Goal: Task Accomplishment & Management: Complete application form

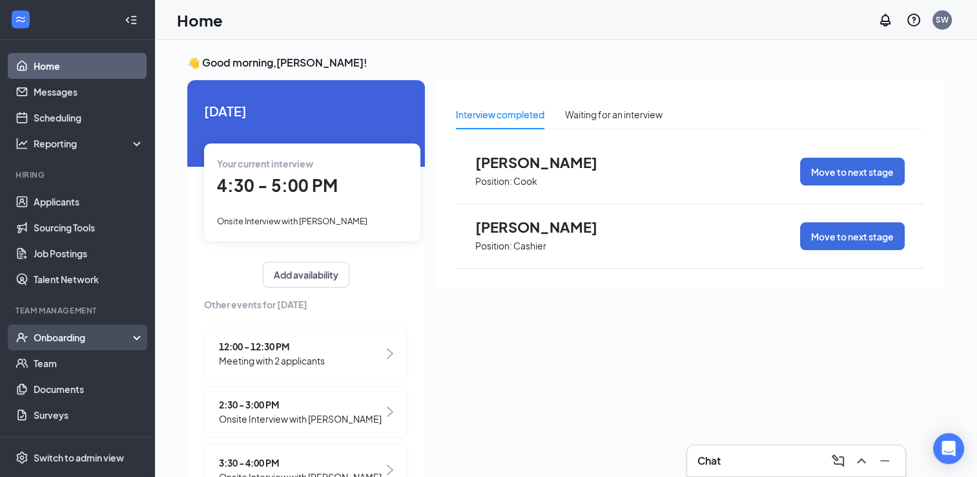
click at [91, 345] on div "Onboarding" at bounding box center [77, 337] width 155 height 26
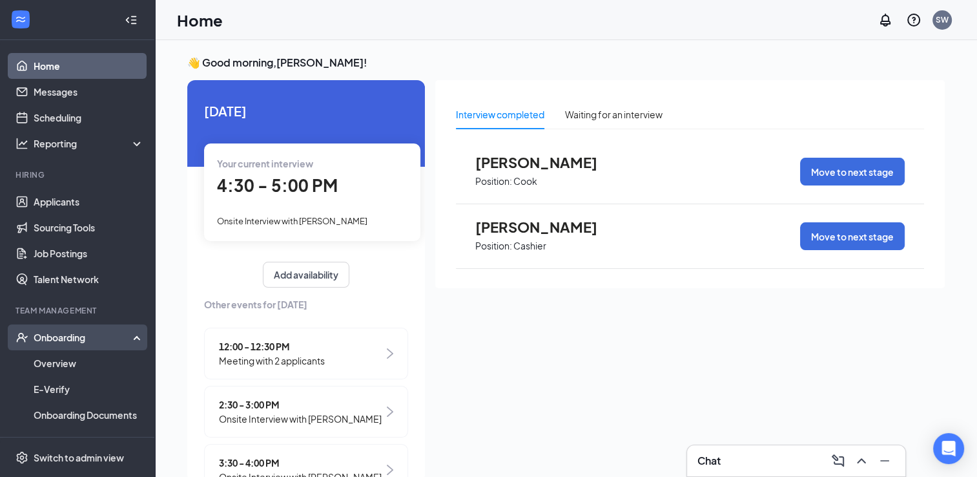
click at [87, 340] on div "Onboarding" at bounding box center [83, 337] width 99 height 13
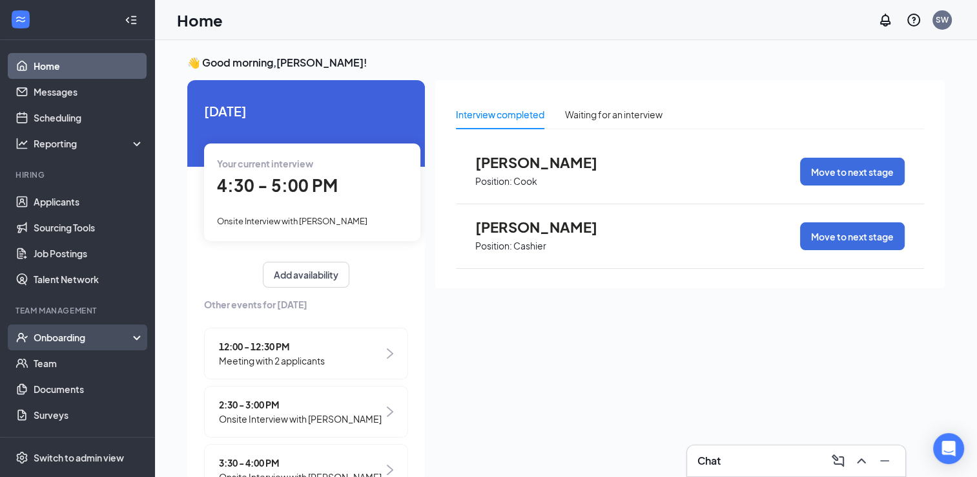
click at [87, 340] on div "Onboarding" at bounding box center [83, 337] width 99 height 13
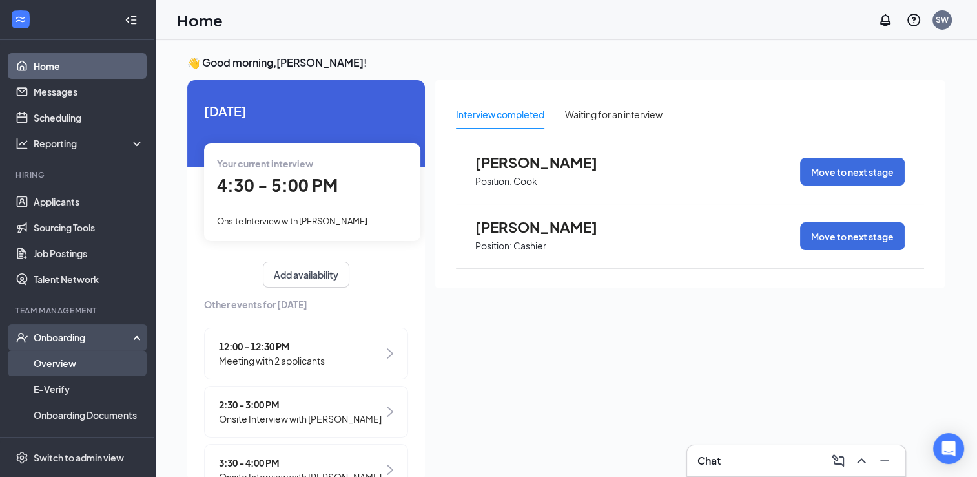
click at [52, 363] on link "Overview" at bounding box center [89, 363] width 110 height 26
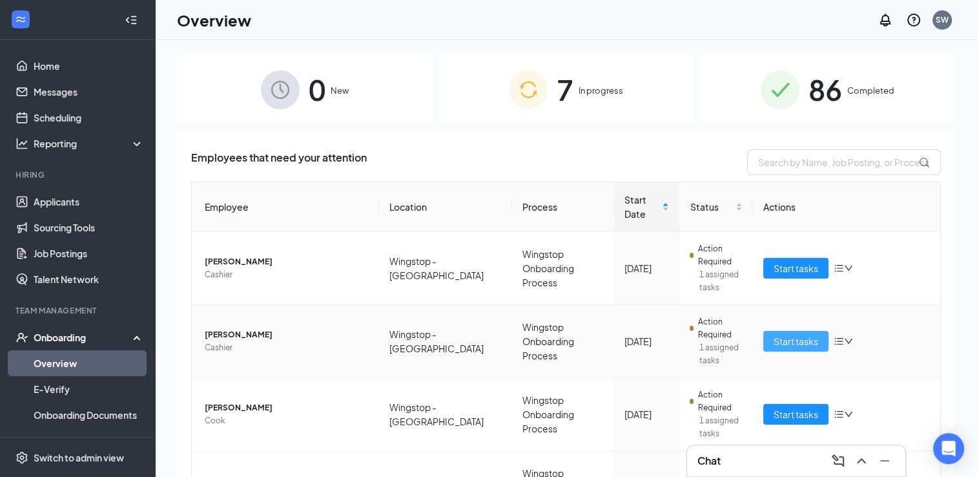
click at [789, 340] on span "Start tasks" at bounding box center [796, 341] width 45 height 14
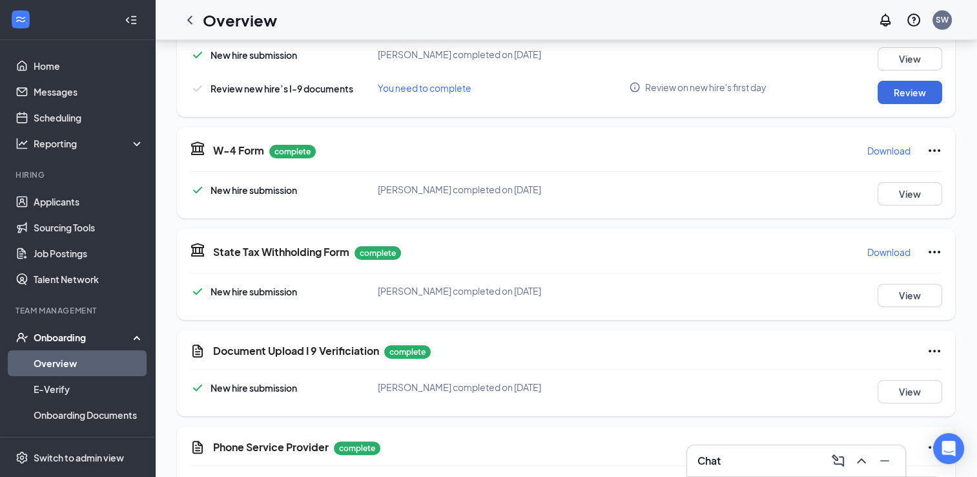
scroll to position [357, 0]
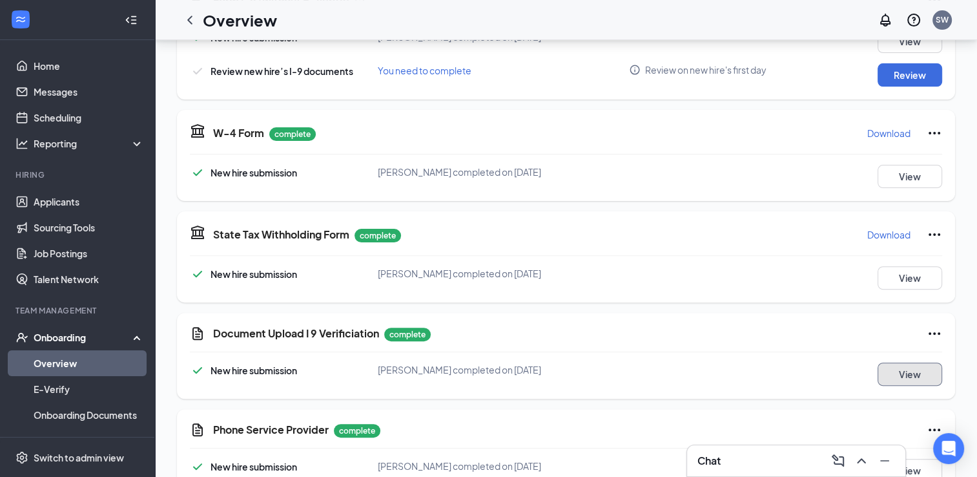
click at [923, 369] on button "View" at bounding box center [910, 373] width 65 height 23
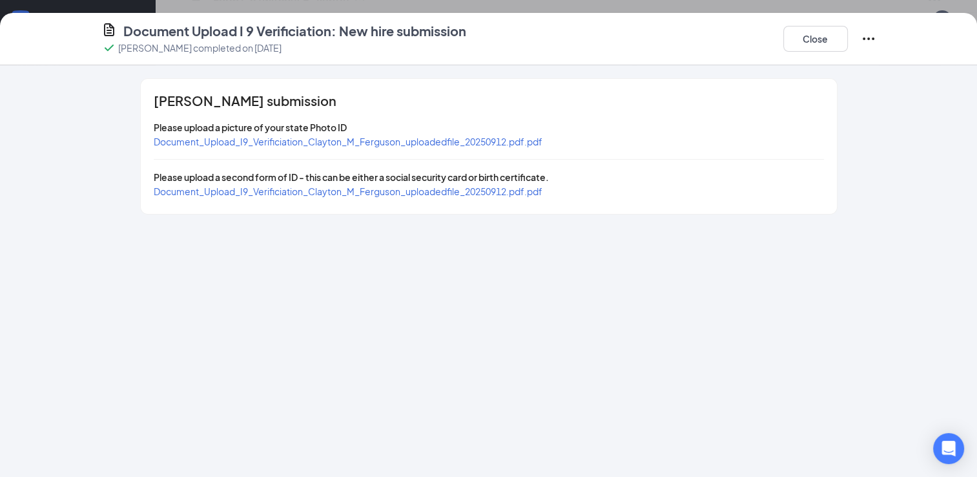
click at [292, 141] on span "Document_Upload_I9_Verificiation_Clayton_M_Ferguson_uploadedfile_20250912.pdf.p…" at bounding box center [348, 142] width 389 height 12
click at [240, 196] on div "Document_Upload_I9_Verificiation_Clayton_M_Ferguson_uploadedfile_20250912.pdf.p…" at bounding box center [348, 191] width 389 height 14
click at [253, 193] on span "Document_Upload_I9_Verificiation_Clayton_M_Ferguson_uploadedfile_20250912.pdf.p…" at bounding box center [348, 191] width 389 height 12
click at [830, 45] on button "Close" at bounding box center [816, 39] width 65 height 26
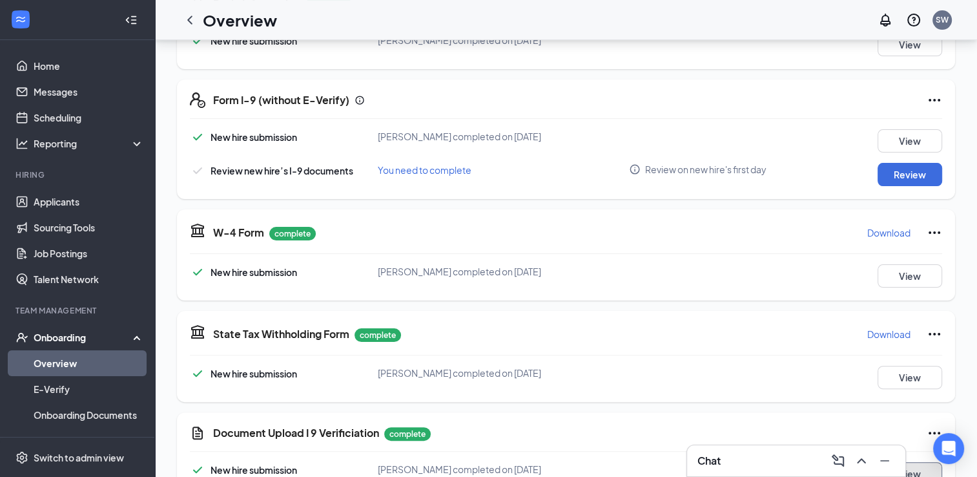
scroll to position [238, 0]
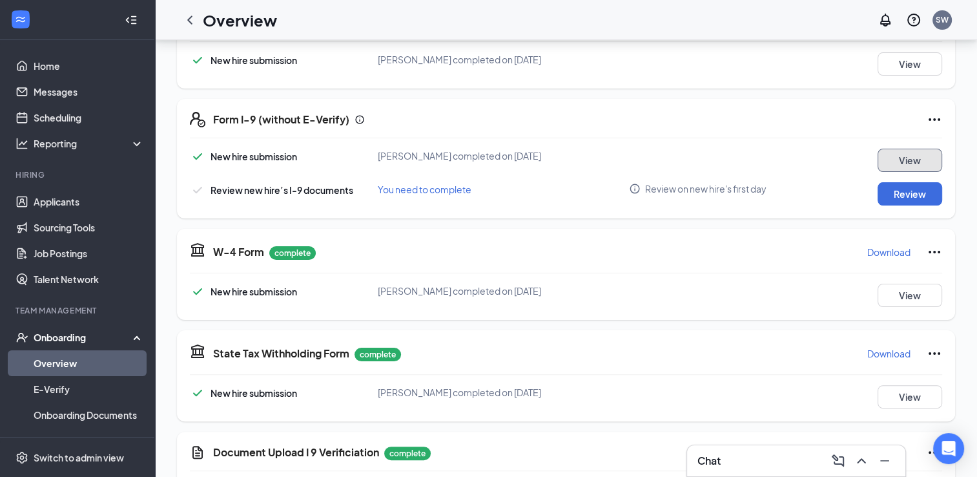
click at [900, 149] on button "View" at bounding box center [910, 160] width 65 height 23
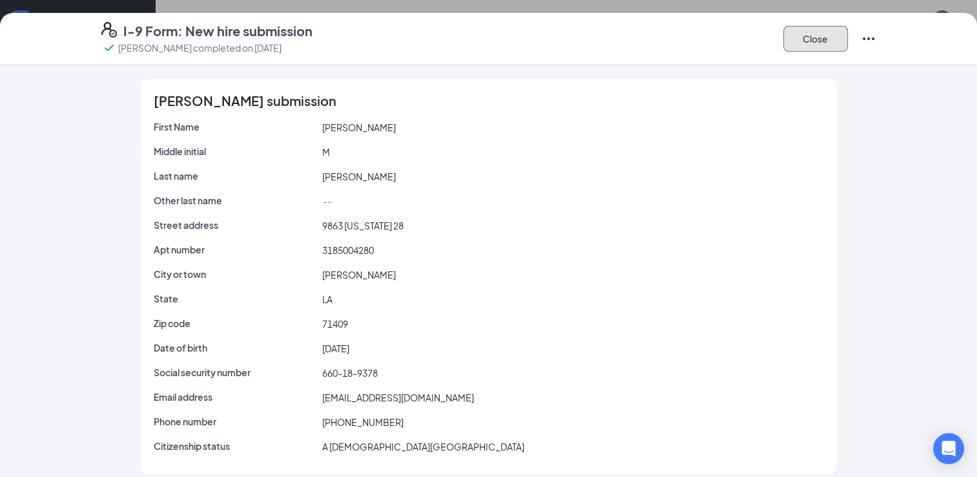
click at [827, 42] on button "Close" at bounding box center [816, 39] width 65 height 26
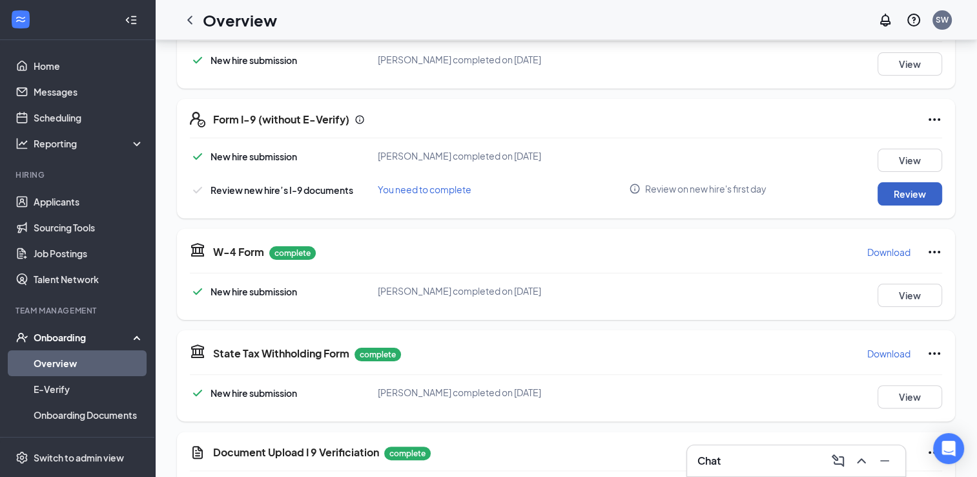
click at [906, 192] on button "Review" at bounding box center [910, 193] width 65 height 23
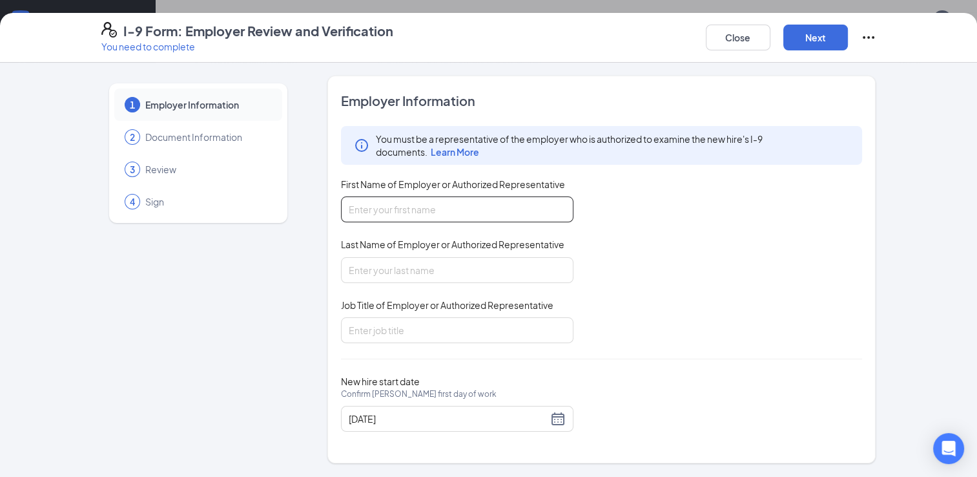
click at [447, 200] on input "First Name of Employer or Authorized Representative" at bounding box center [457, 209] width 233 height 26
type input "[PERSON_NAME]"
type input "GM"
click at [819, 37] on button "Next" at bounding box center [816, 38] width 65 height 26
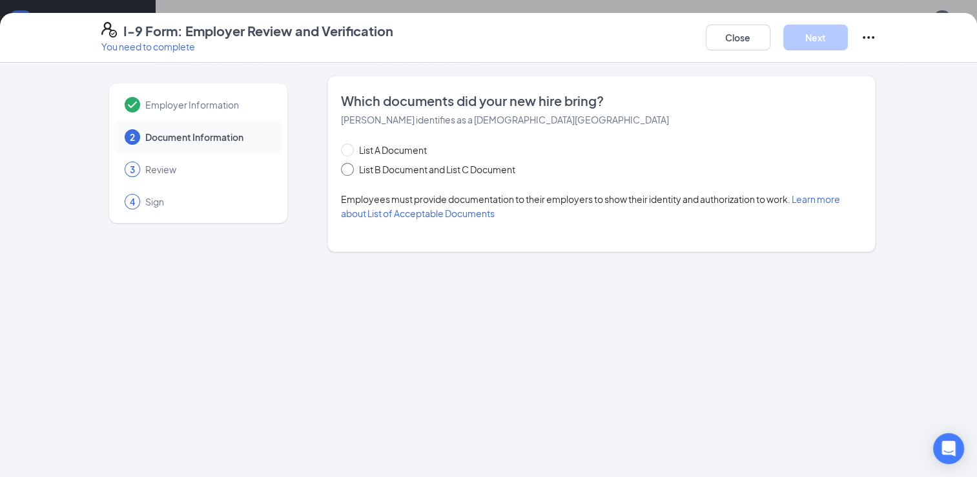
click at [349, 171] on input "List B Document and List C Document" at bounding box center [345, 167] width 9 height 9
radio input "true"
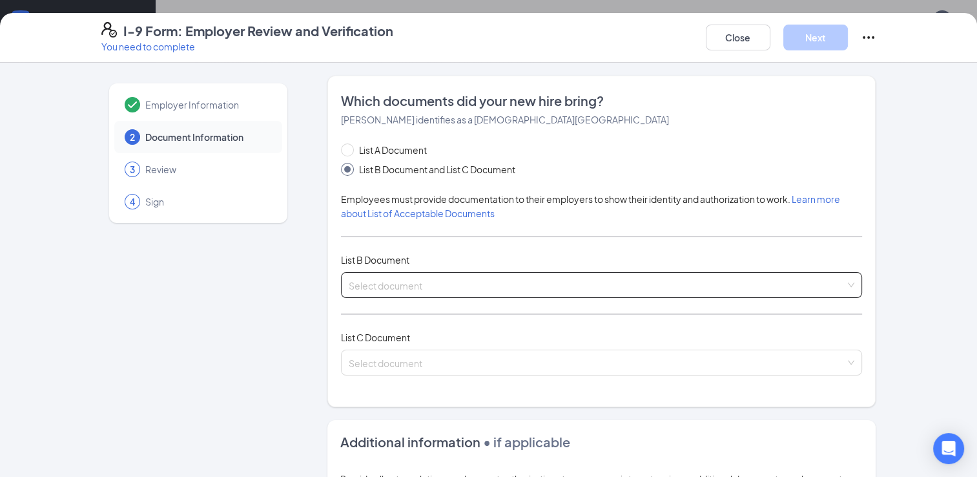
click at [372, 280] on input "search" at bounding box center [597, 282] width 497 height 19
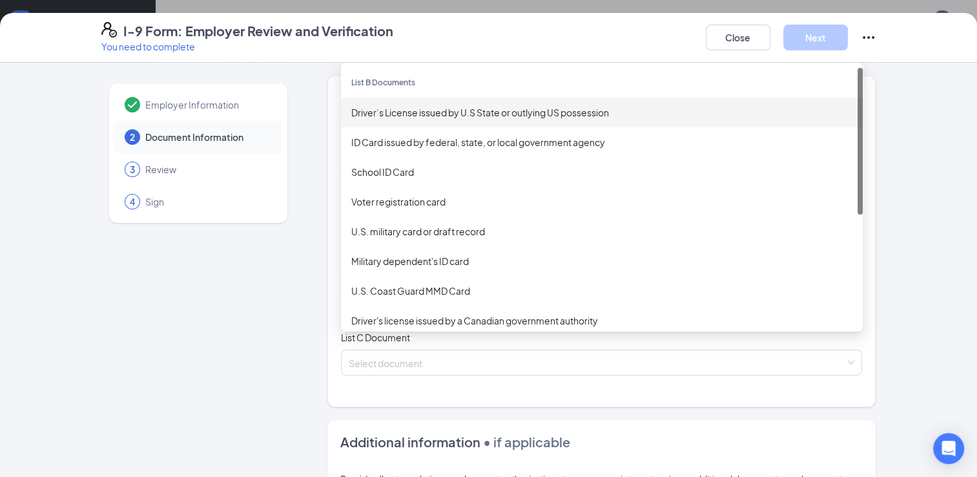
click at [421, 114] on div "Driver’s License issued by U.S State or outlying US possession" at bounding box center [601, 112] width 501 height 14
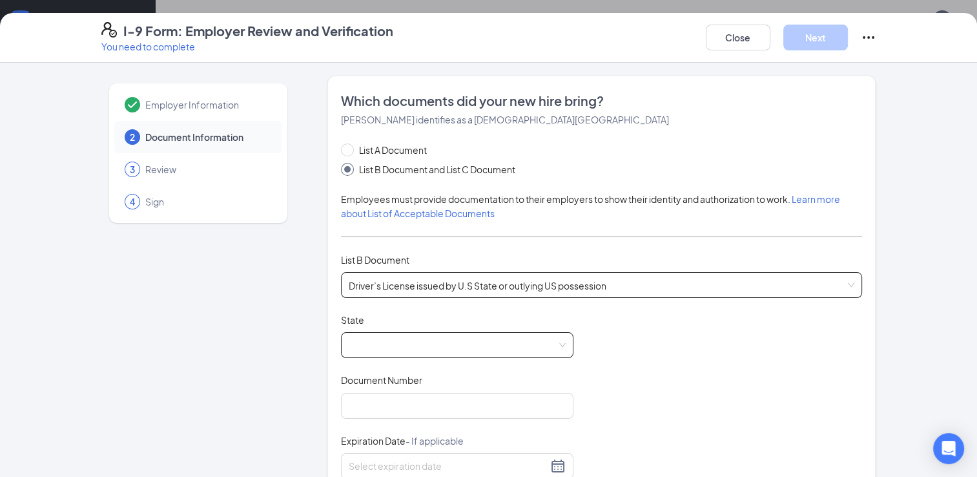
click at [414, 349] on span at bounding box center [457, 345] width 217 height 25
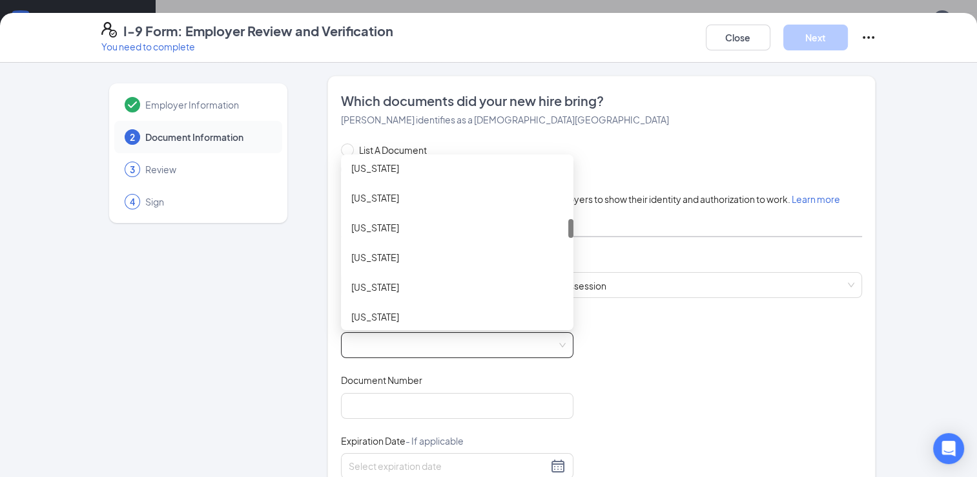
scroll to position [529, 0]
drag, startPoint x: 566, startPoint y: 174, endPoint x: 565, endPoint y: 236, distance: 61.4
click at [568, 236] on div at bounding box center [570, 230] width 5 height 19
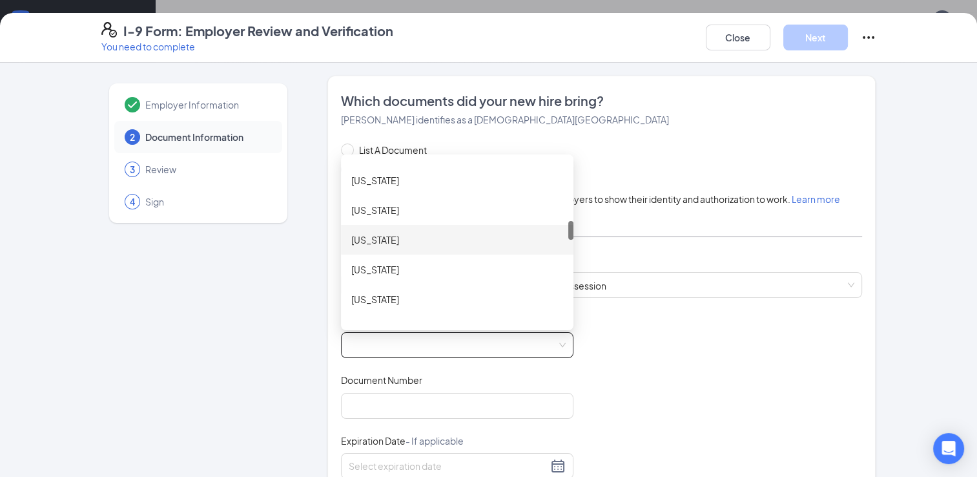
click at [405, 233] on div "[US_STATE]" at bounding box center [457, 240] width 212 height 14
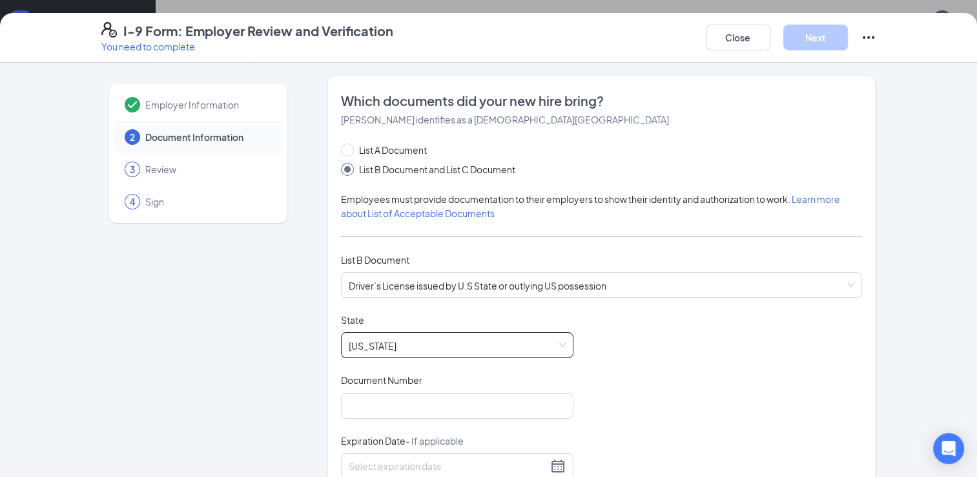
click at [366, 418] on div "Document Title Driver’s License issued by U.S State or outlying US possession S…" at bounding box center [602, 435] width 522 height 245
click at [380, 384] on span "Document Number" at bounding box center [381, 379] width 81 height 13
click at [380, 393] on input "Document Number" at bounding box center [457, 406] width 233 height 26
type input "013142385"
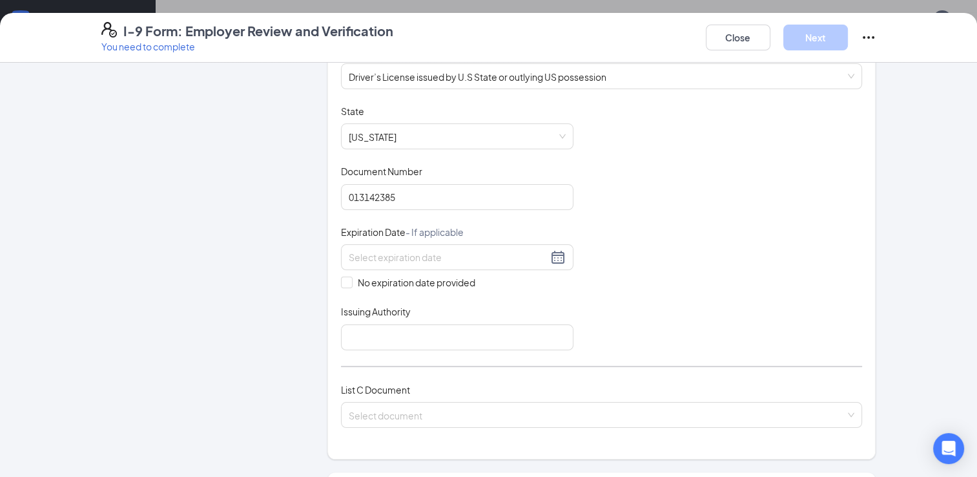
scroll to position [214, 0]
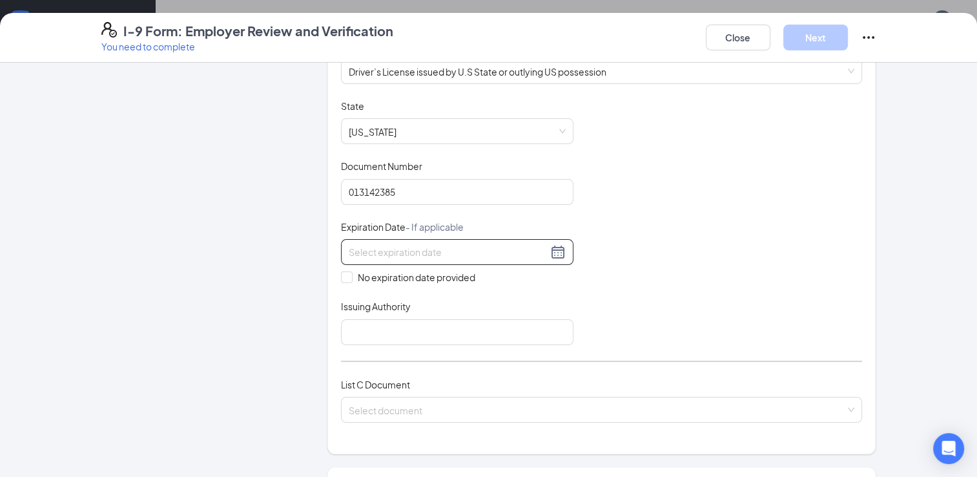
click at [550, 252] on div at bounding box center [457, 252] width 217 height 16
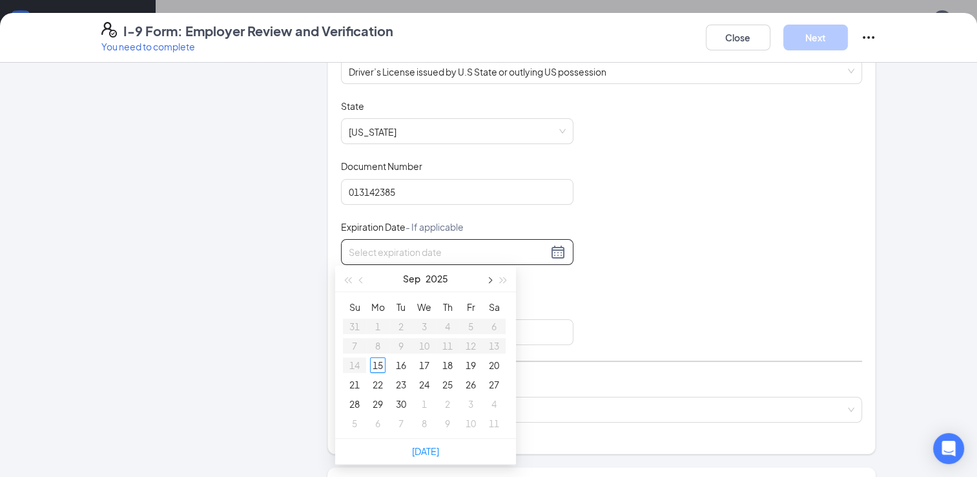
click at [488, 281] on span "button" at bounding box center [489, 280] width 6 height 6
click at [503, 281] on span "button" at bounding box center [504, 280] width 6 height 6
click at [363, 280] on span "button" at bounding box center [362, 280] width 6 height 6
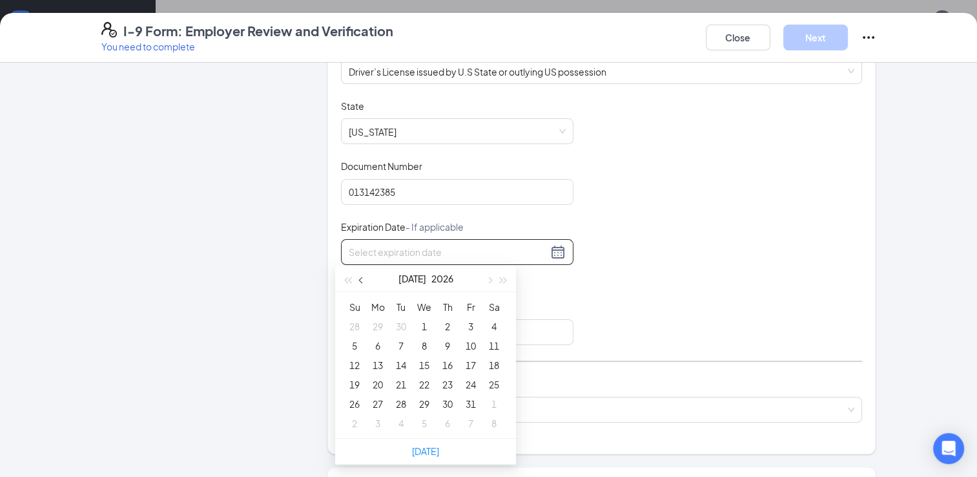
click at [363, 280] on span "button" at bounding box center [362, 280] width 6 height 6
click at [504, 278] on span "button" at bounding box center [504, 280] width 6 height 6
type input "[DATE]"
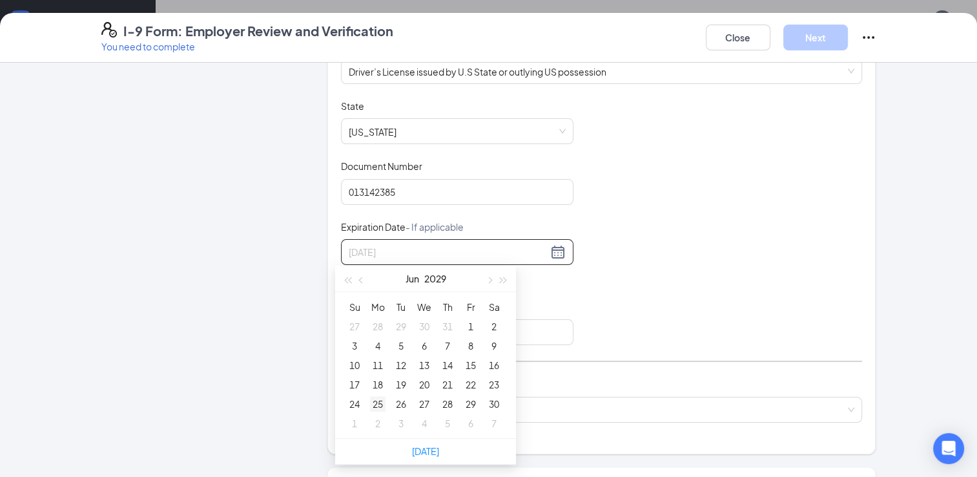
click at [382, 402] on div "25" at bounding box center [378, 404] width 16 height 16
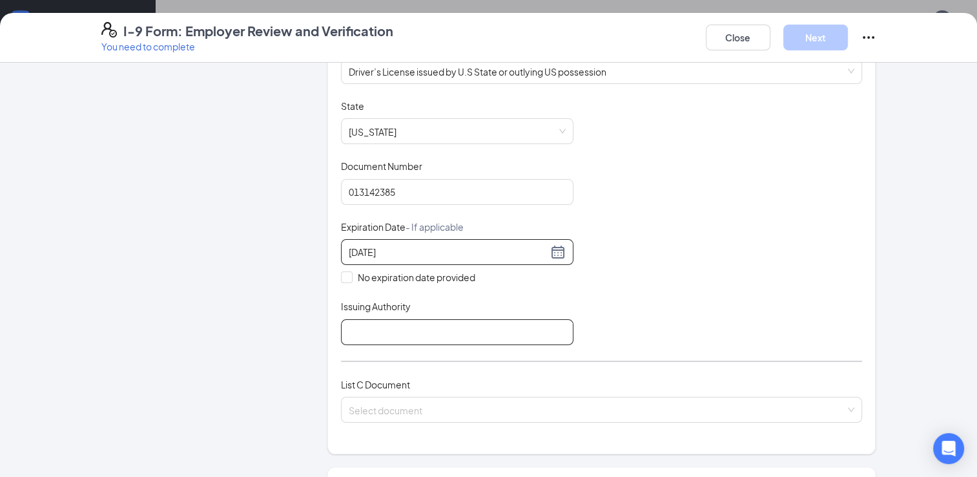
click at [404, 335] on input "Issuing Authority" at bounding box center [457, 332] width 233 height 26
type input "[US_STATE]"
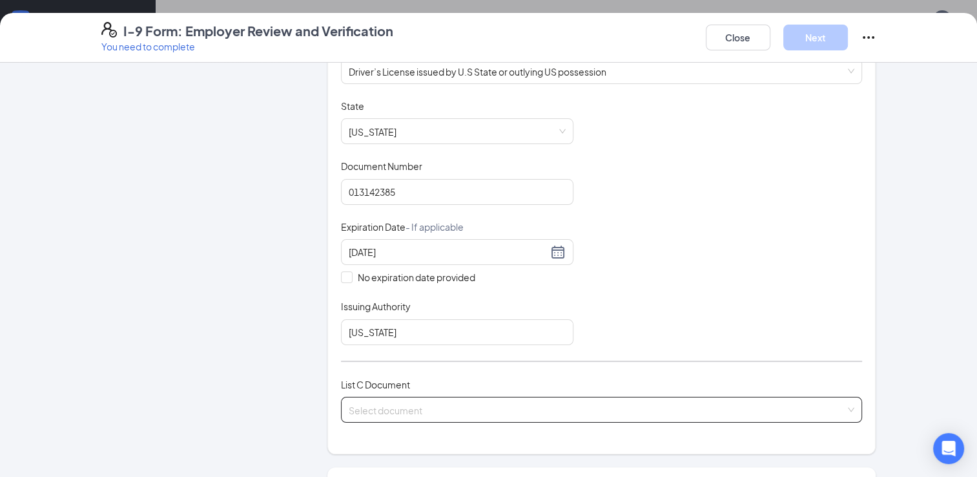
click at [513, 412] on input "search" at bounding box center [597, 406] width 497 height 19
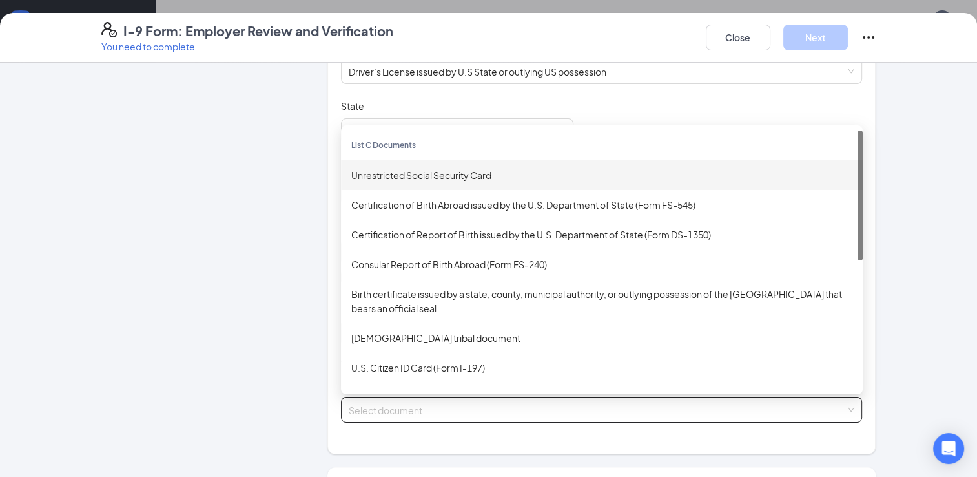
click at [423, 169] on div "Unrestricted Social Security Card" at bounding box center [601, 175] width 501 height 14
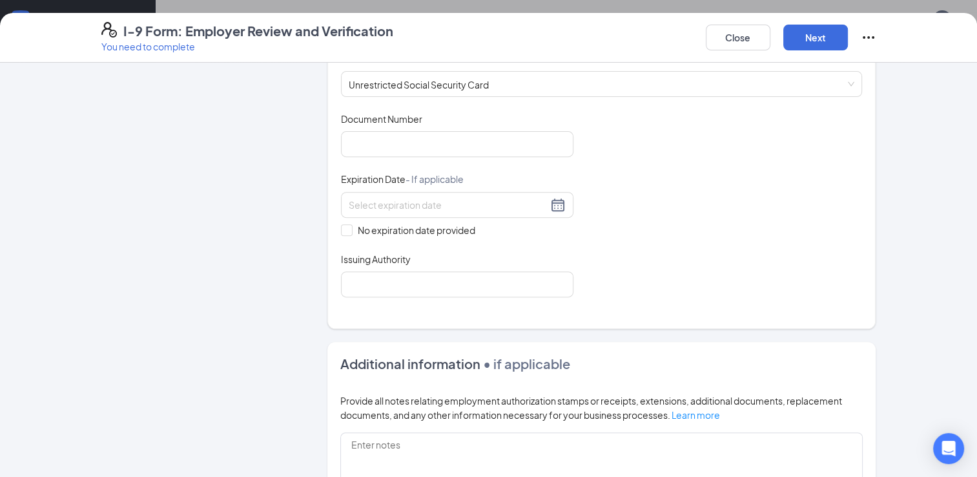
scroll to position [541, 0]
click at [346, 223] on span at bounding box center [347, 229] width 12 height 12
click at [346, 223] on input "No expiration date provided" at bounding box center [345, 227] width 9 height 9
checkbox input "true"
click at [365, 273] on input "Issuing Authority" at bounding box center [457, 286] width 233 height 26
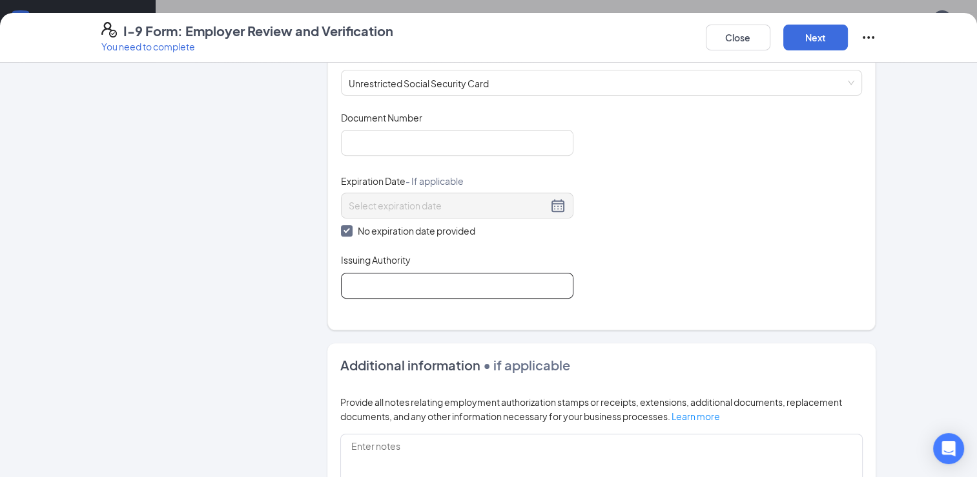
type input "SSA"
click at [390, 140] on input "Document Number" at bounding box center [457, 143] width 233 height 26
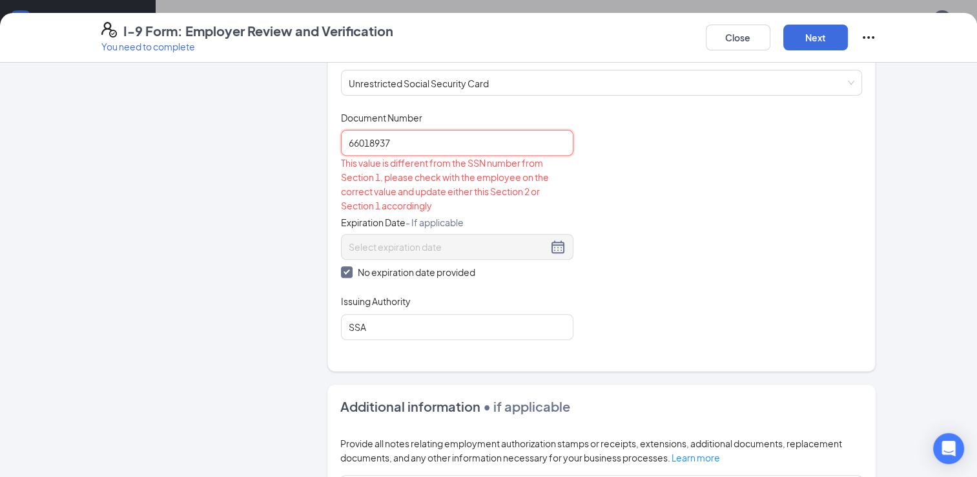
type input "660189378"
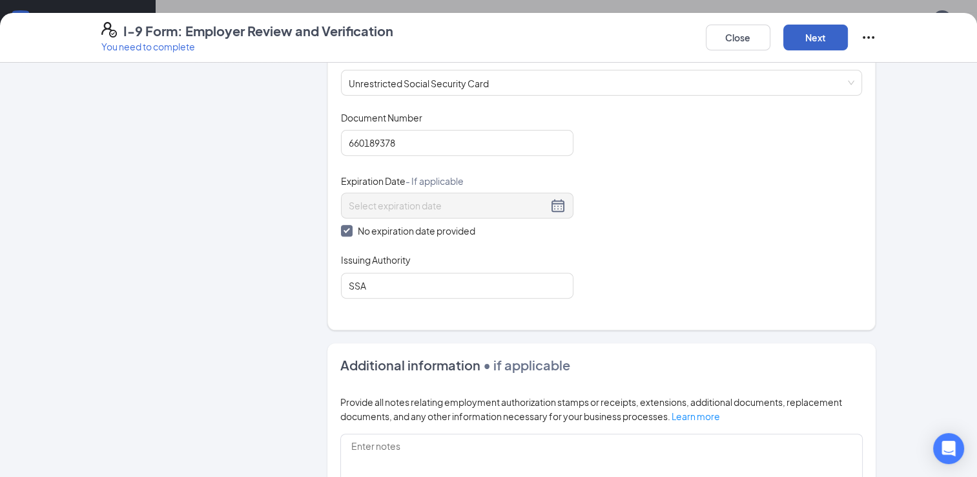
click at [822, 40] on button "Next" at bounding box center [816, 38] width 65 height 26
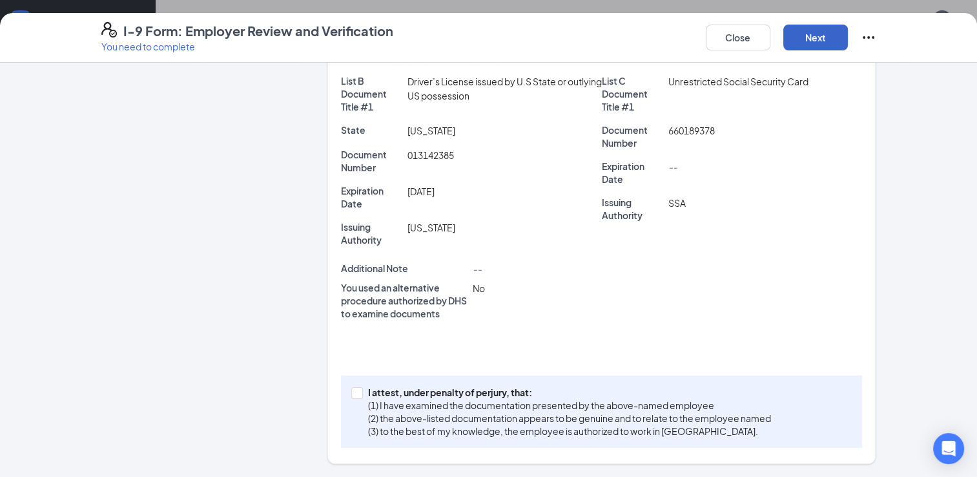
scroll to position [278, 0]
click at [352, 392] on input "I attest, under penalty of [PERSON_NAME], that: (1) I have examined the documen…" at bounding box center [355, 392] width 9 height 9
checkbox input "true"
click at [796, 40] on button "Next" at bounding box center [816, 38] width 65 height 26
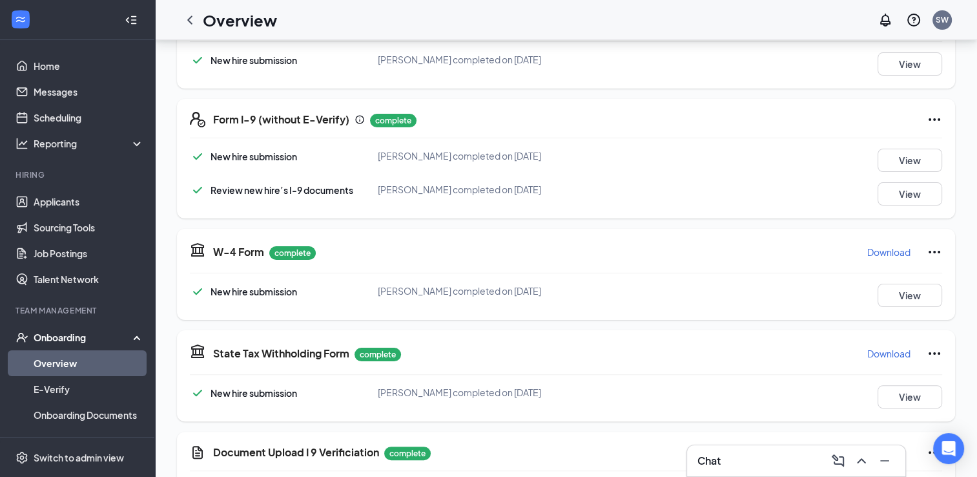
click at [62, 362] on link "Overview" at bounding box center [89, 363] width 110 height 26
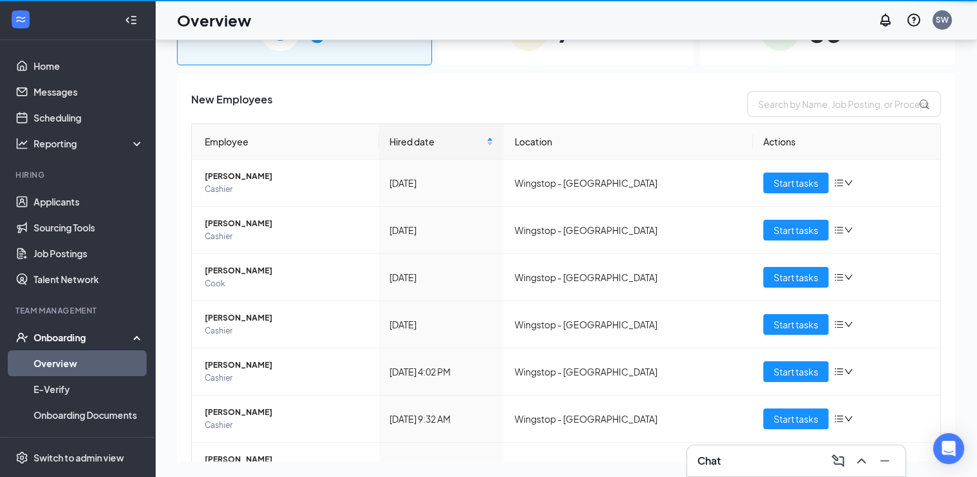
scroll to position [58, 0]
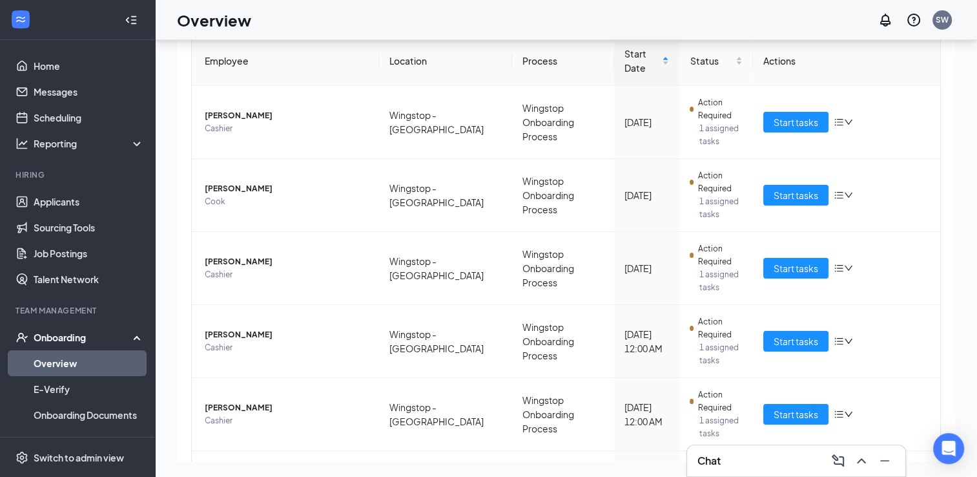
scroll to position [89, 0]
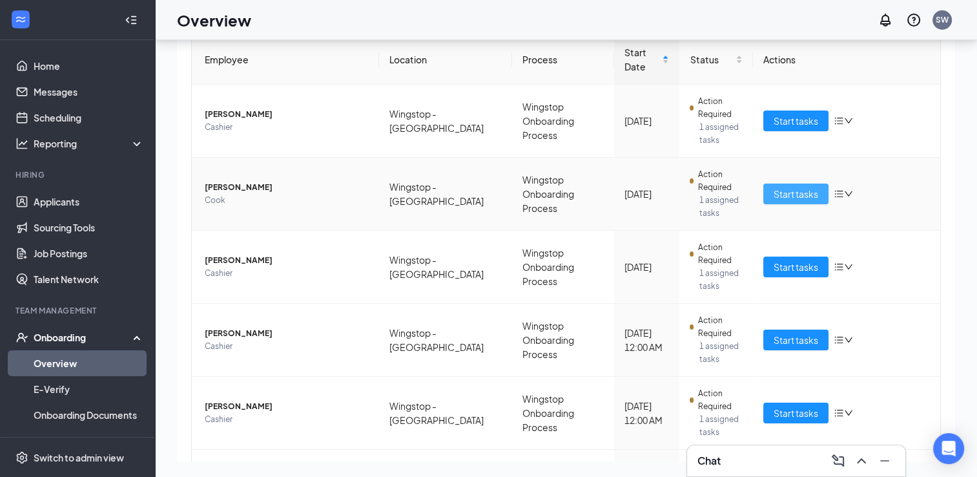
click at [799, 196] on span "Start tasks" at bounding box center [796, 194] width 45 height 14
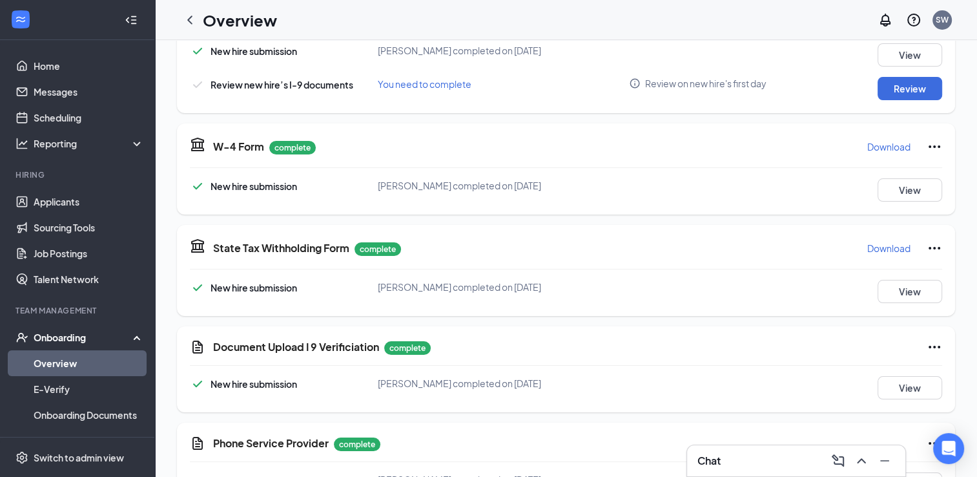
scroll to position [327, 0]
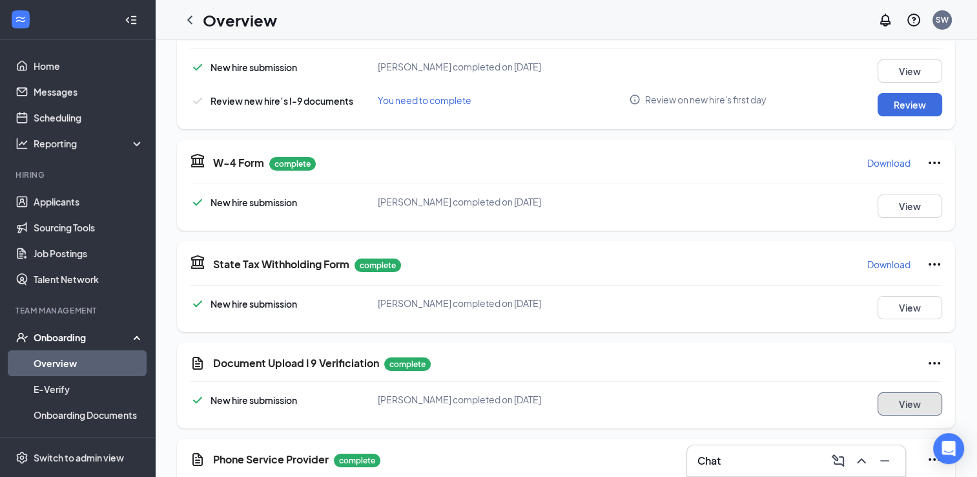
click at [902, 403] on button "View" at bounding box center [910, 403] width 65 height 23
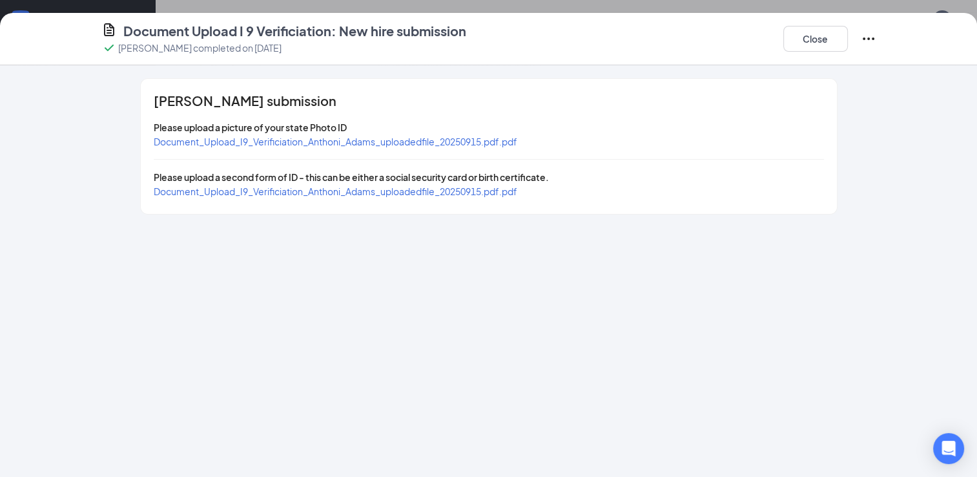
click at [359, 138] on span "Document_Upload_I9_Verificiation_Anthoni_Adams_uploadedfile_20250915.pdf.pdf" at bounding box center [336, 142] width 364 height 12
